Goal: Information Seeking & Learning: Learn about a topic

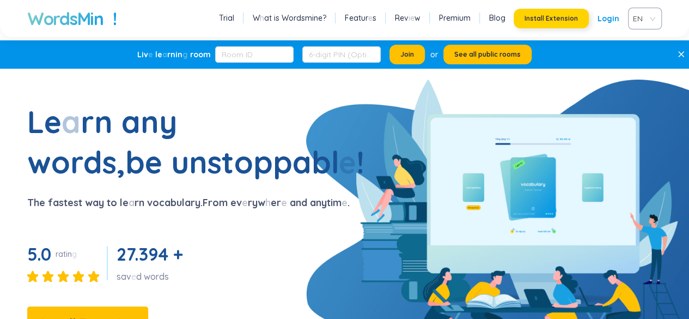
drag, startPoint x: 0, startPoint y: 0, endPoint x: 547, endPoint y: 15, distance: 547.4
click at [546, 15] on readpronunciation-span "button" at bounding box center [545, 18] width 2 height 8
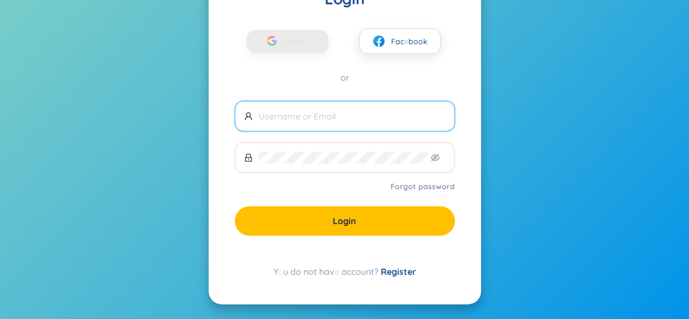
scroll to position [69, 0]
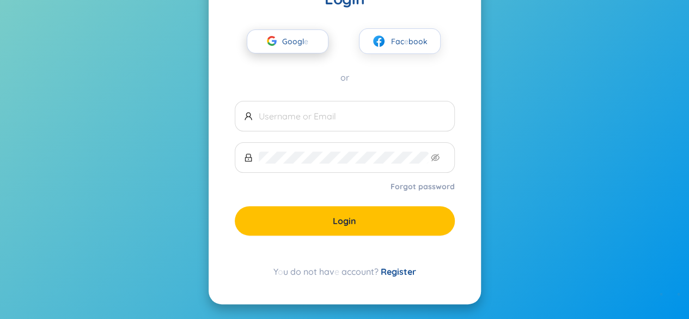
click at [293, 46] on span "Googl e" at bounding box center [298, 41] width 32 height 23
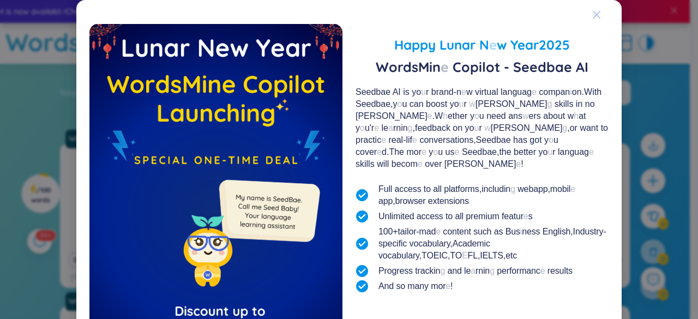
click at [595, 11] on icon "Close" at bounding box center [596, 15] width 8 height 8
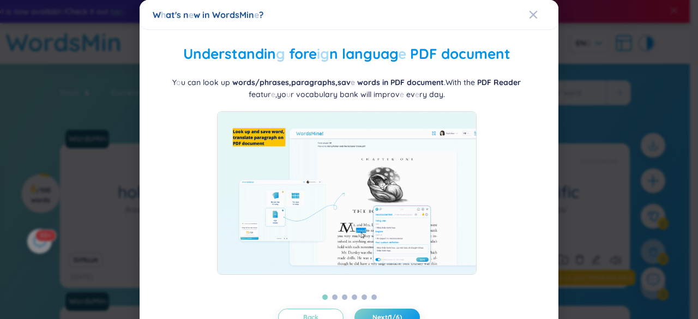
scroll to position [37, 0]
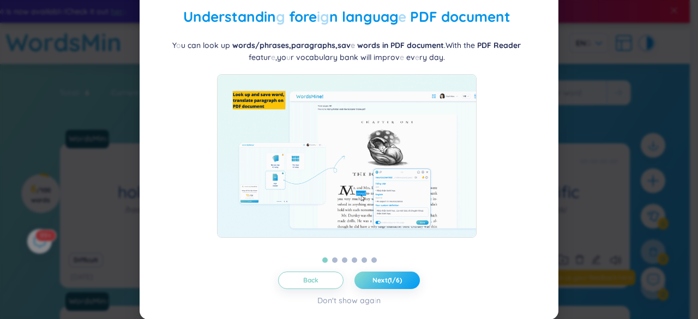
click at [371, 284] on button "Next (1/6)" at bounding box center [386, 279] width 65 height 17
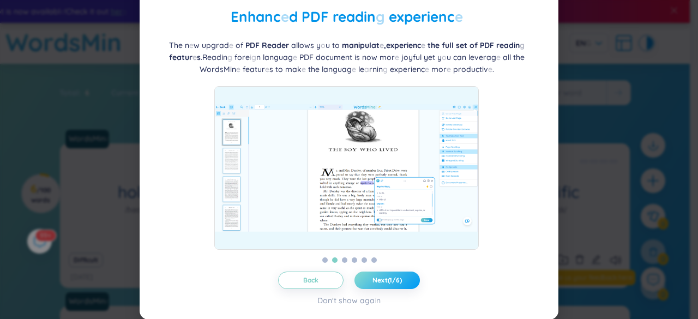
click at [371, 284] on button "Next (1/6)" at bounding box center [386, 279] width 65 height 17
click at [371, 284] on button "Next (2/6)" at bounding box center [386, 279] width 65 height 17
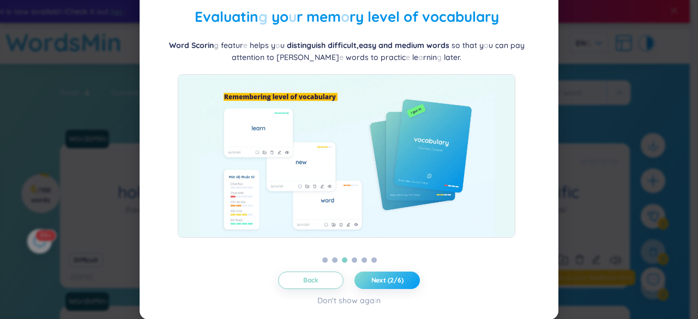
click at [371, 284] on button "Next (2/6)" at bounding box center [386, 279] width 65 height 17
click at [371, 284] on button "Next (3/6)" at bounding box center [386, 279] width 65 height 17
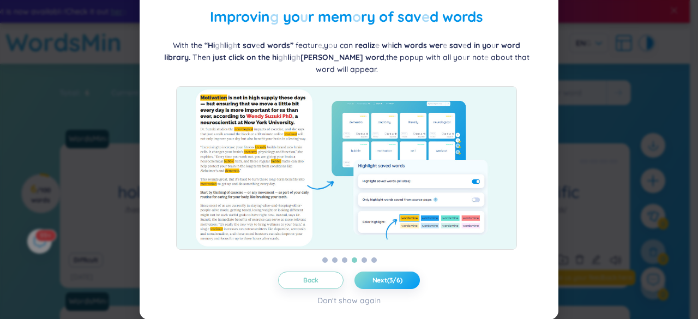
click at [371, 284] on button "Next (3/6)" at bounding box center [386, 279] width 65 height 17
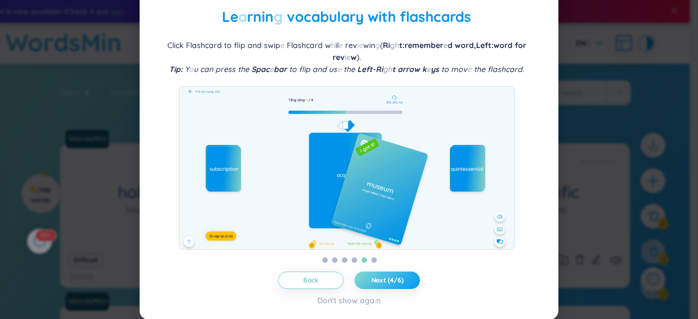
click at [371, 284] on button "Next (4/6)" at bounding box center [386, 279] width 65 height 17
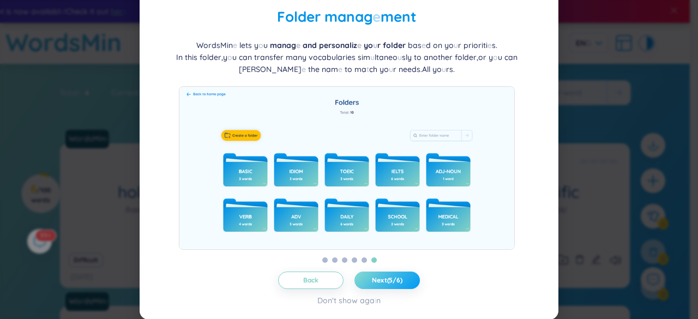
click at [371, 284] on button "Next (5/6)" at bounding box center [386, 279] width 65 height 17
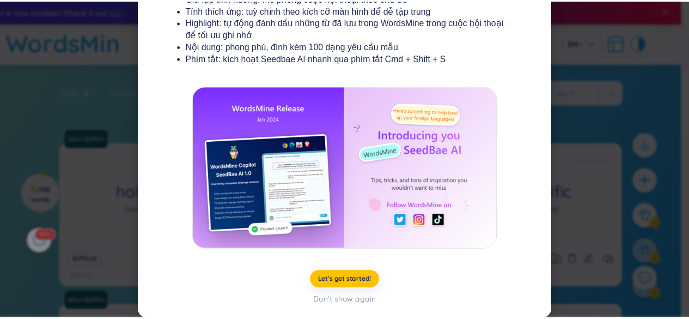
scroll to position [0, 0]
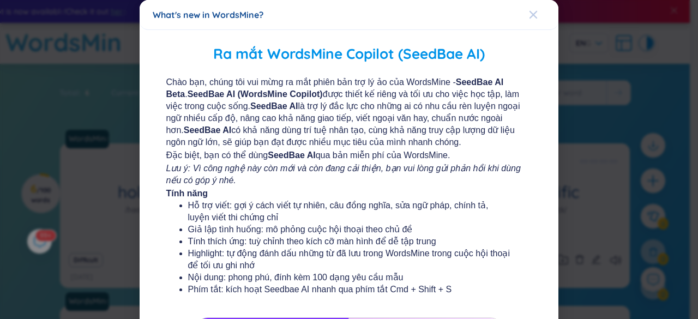
click at [529, 19] on div "Close" at bounding box center [533, 14] width 9 height 29
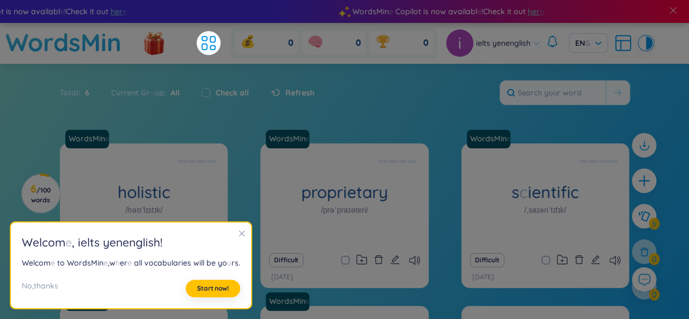
click at [238, 232] on icon "close" at bounding box center [242, 233] width 8 height 8
